Goal: Task Accomplishment & Management: Manage account settings

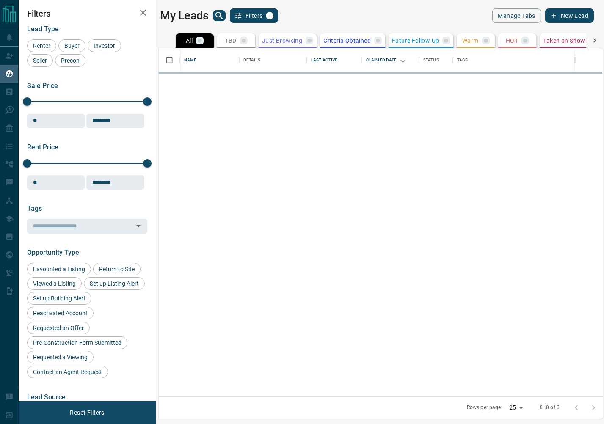
scroll to position [349, 444]
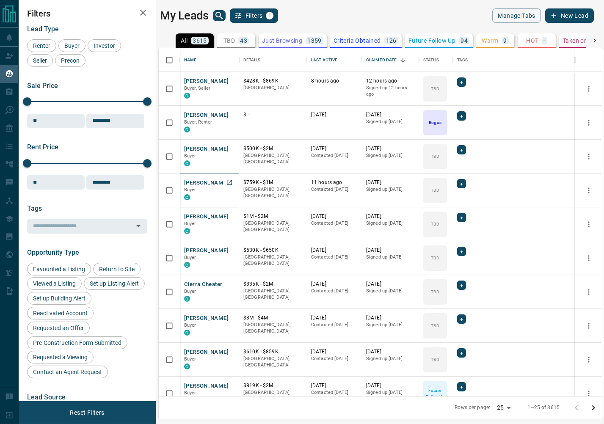
click at [202, 181] on button "[PERSON_NAME]" at bounding box center [206, 183] width 44 height 8
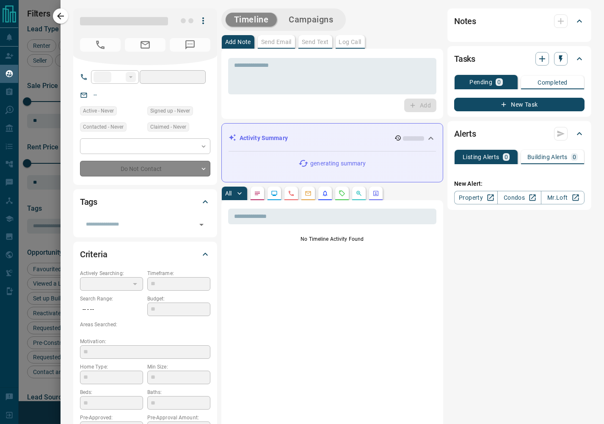
type input "**"
type input "**********"
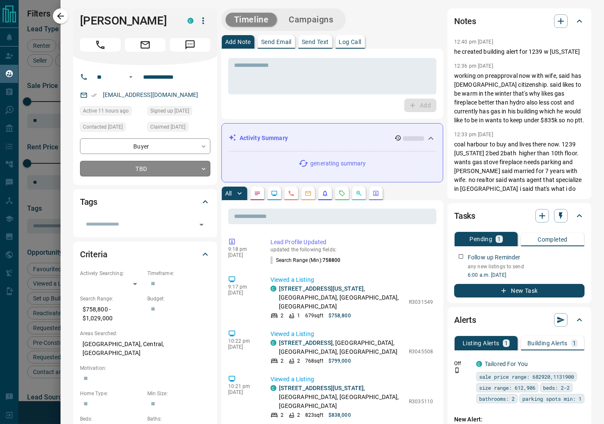
click at [202, 170] on body "Lead Transfers Claim Leads My Leads Tasks Opportunities Deals Campaigns Automat…" at bounding box center [302, 207] width 604 height 414
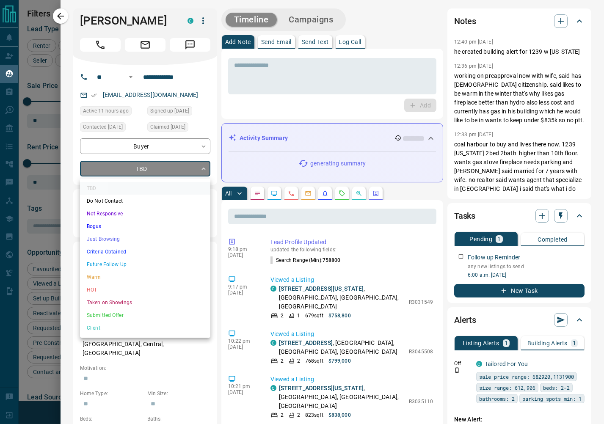
click at [196, 270] on li "Future Follow Up" at bounding box center [145, 264] width 130 height 13
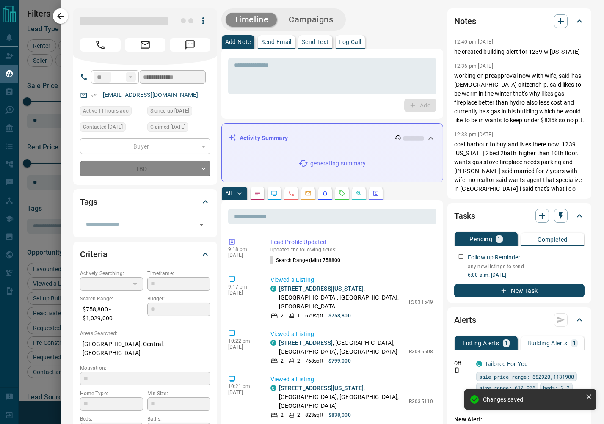
type input "*"
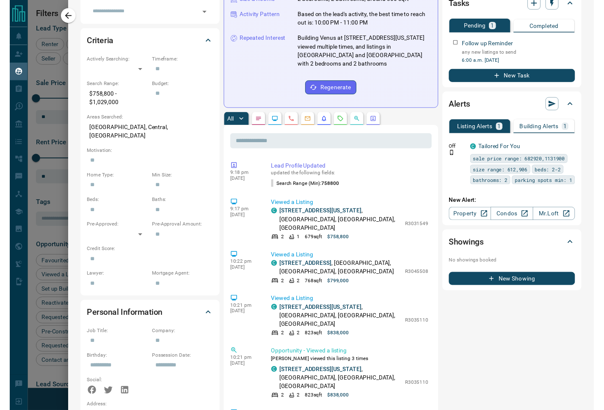
scroll to position [213, 0]
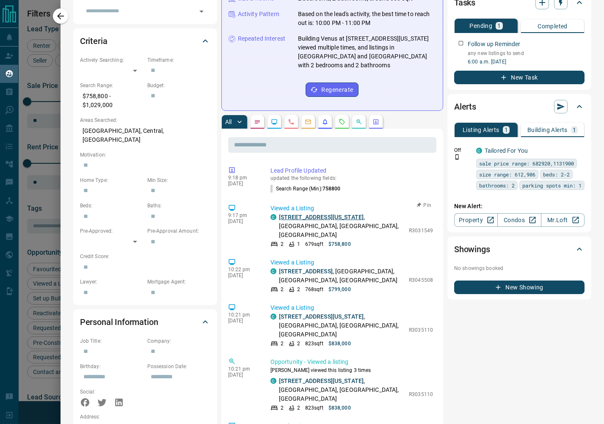
click at [305, 214] on link "[STREET_ADDRESS][US_STATE]" at bounding box center [321, 217] width 85 height 7
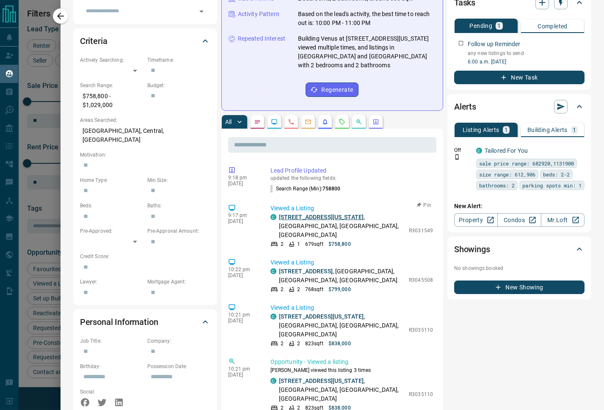
scroll to position [335, 444]
click at [65, 13] on icon "button" at bounding box center [60, 16] width 10 height 10
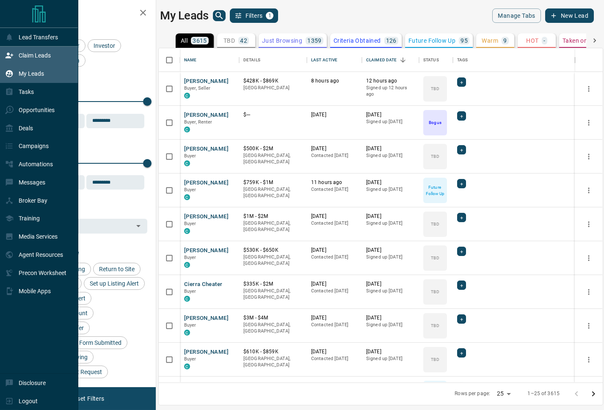
click at [8, 55] on icon at bounding box center [10, 56] width 8 height 6
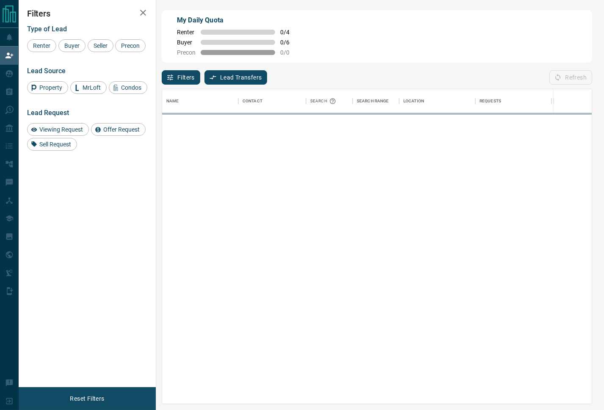
scroll to position [0, 0]
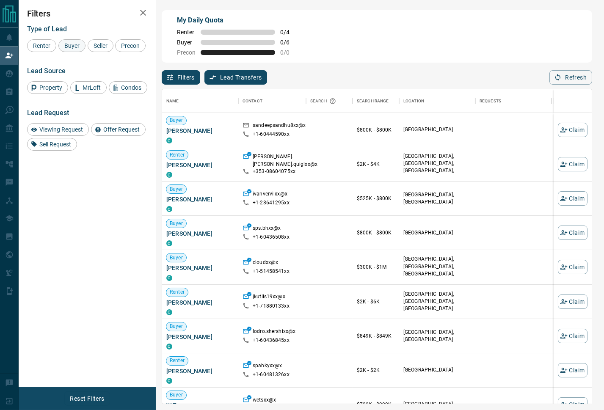
click at [69, 47] on span "Buyer" at bounding box center [71, 45] width 21 height 7
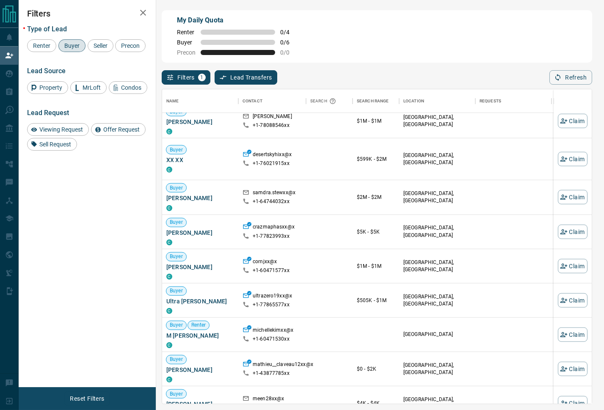
scroll to position [995, 0]
